Goal: Information Seeking & Learning: Check status

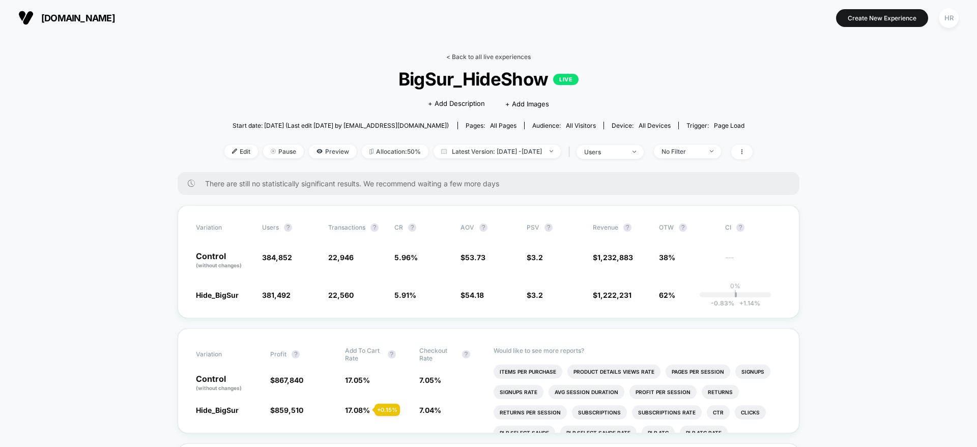
click at [479, 53] on link "< Back to all live experiences" at bounding box center [488, 57] width 84 height 8
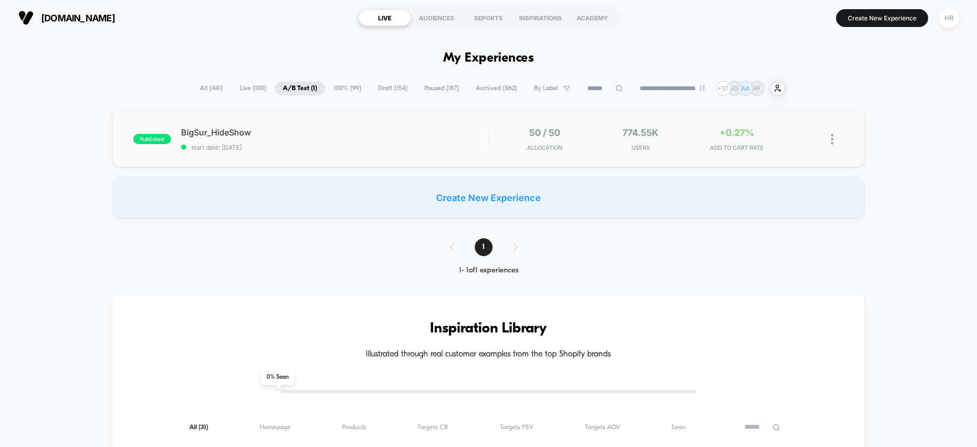
click at [449, 124] on div "published BigSur_HideShow start date: [DATE] 50 / 50 Allocation 774.55k Users +…" at bounding box center [488, 139] width 752 height 56
